Goal: Find specific page/section: Find specific page/section

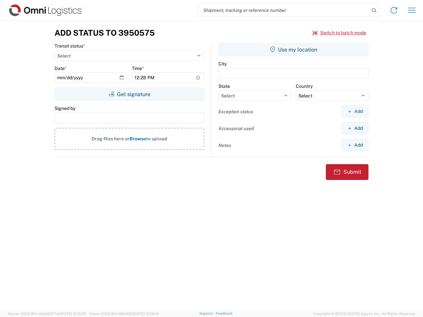
click at [284, 10] on input "search" at bounding box center [283, 10] width 171 height 13
click at [374, 11] on icon at bounding box center [374, 10] width 9 height 9
click at [394, 10] on icon at bounding box center [394, 10] width 11 height 11
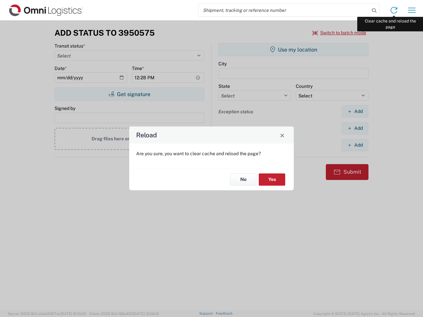
click at [412, 10] on div "Reload Are you sure, you want to clear cache and reload the page? No Yes" at bounding box center [211, 158] width 423 height 317
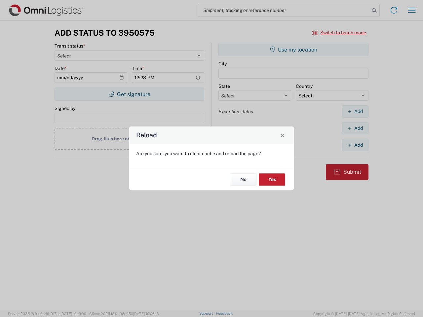
click at [340, 33] on div "Reload Are you sure, you want to clear cache and reload the page? No Yes" at bounding box center [211, 158] width 423 height 317
click at [129, 94] on div "Reload Are you sure, you want to clear cache and reload the page? No Yes" at bounding box center [211, 158] width 423 height 317
click at [294, 50] on div "Reload Are you sure, you want to clear cache and reload the page? No Yes" at bounding box center [211, 158] width 423 height 317
click at [355, 111] on div "Reload Are you sure, you want to clear cache and reload the page? No Yes" at bounding box center [211, 158] width 423 height 317
click at [355, 128] on div "Reload Are you sure, you want to clear cache and reload the page? No Yes" at bounding box center [211, 158] width 423 height 317
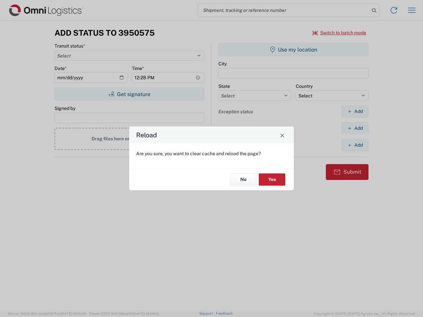
click at [355, 145] on div "Reload Are you sure, you want to clear cache and reload the page? No Yes" at bounding box center [211, 158] width 423 height 317
